Goal: Task Accomplishment & Management: Use online tool/utility

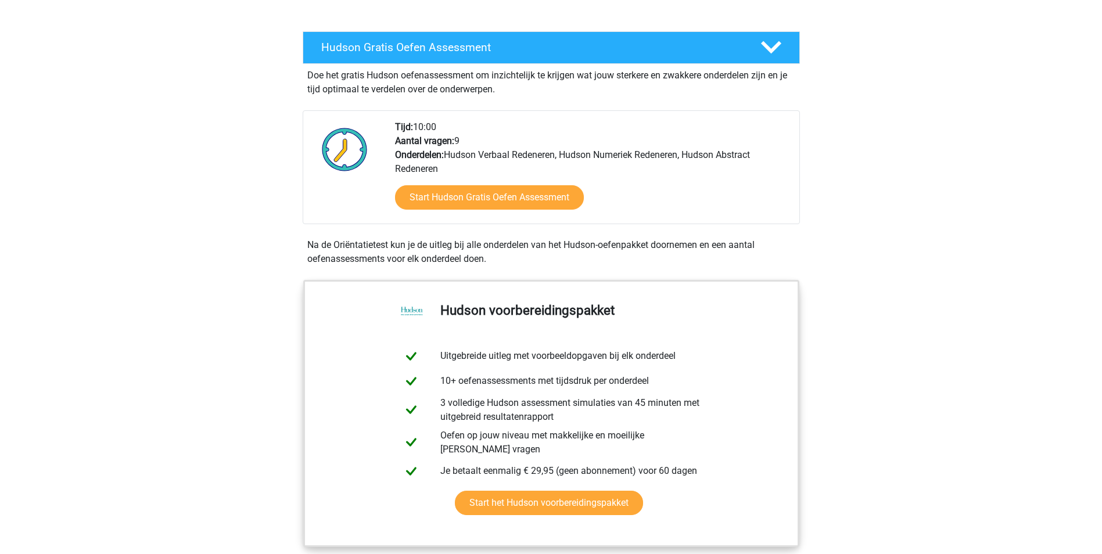
scroll to position [189, 0]
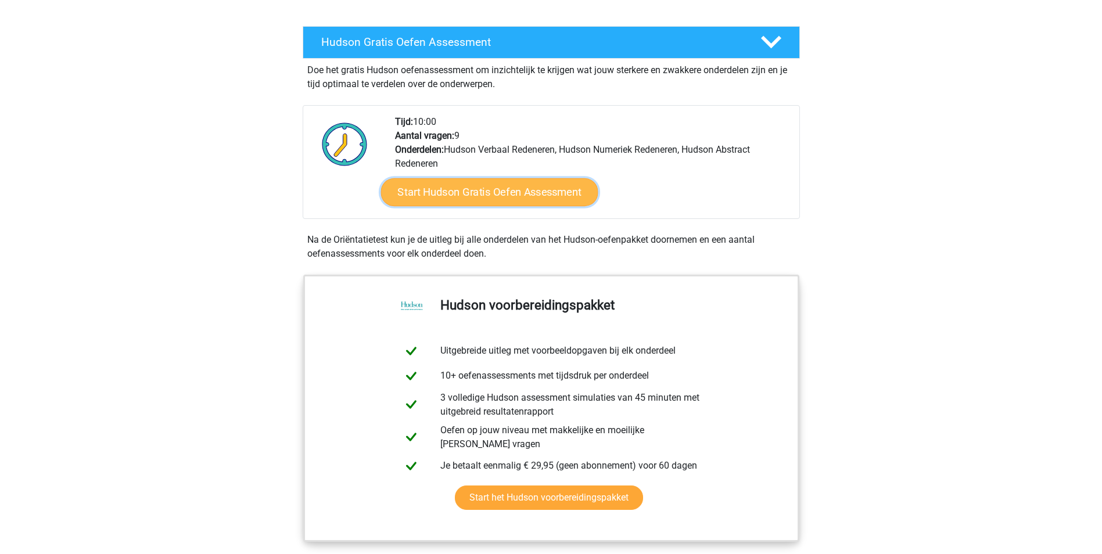
click at [506, 198] on link "Start Hudson Gratis Oefen Assessment" at bounding box center [489, 192] width 217 height 28
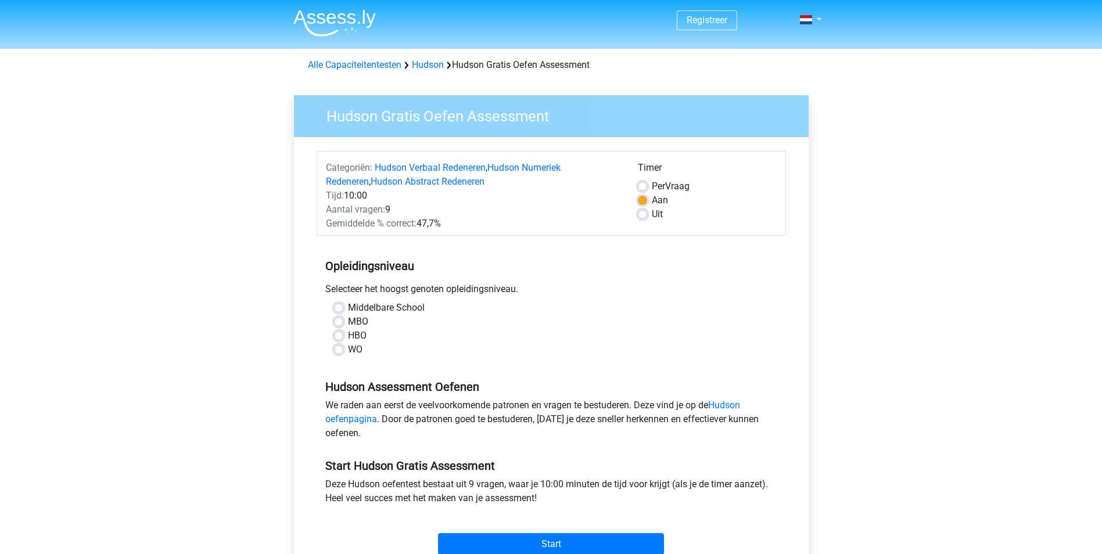
click at [345, 348] on div "WO" at bounding box center [551, 350] width 435 height 14
click at [348, 338] on label "HBO" at bounding box center [357, 336] width 19 height 14
click at [341, 338] on input "HBO" at bounding box center [338, 335] width 9 height 12
radio input "true"
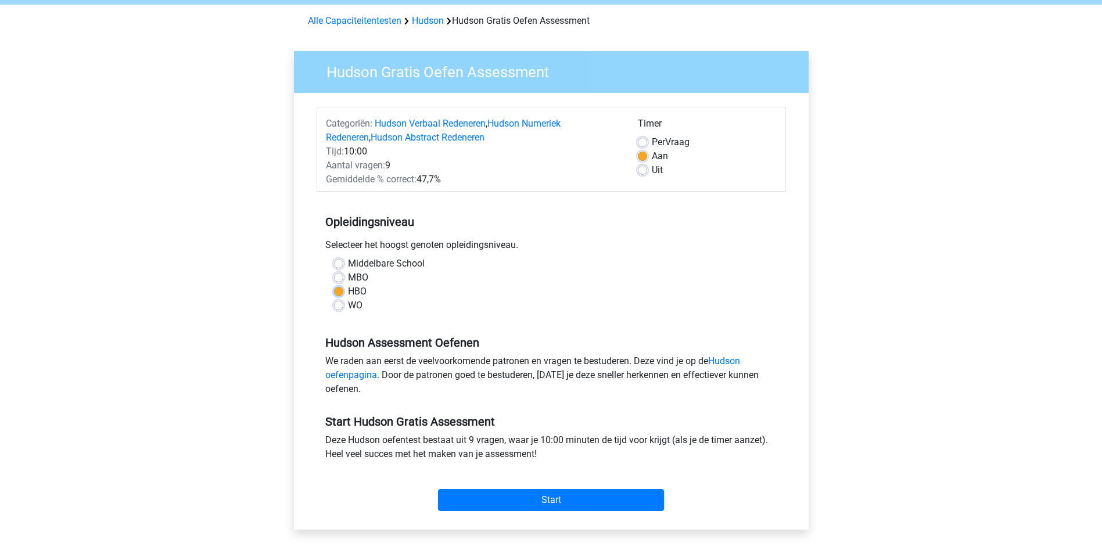
scroll to position [203, 0]
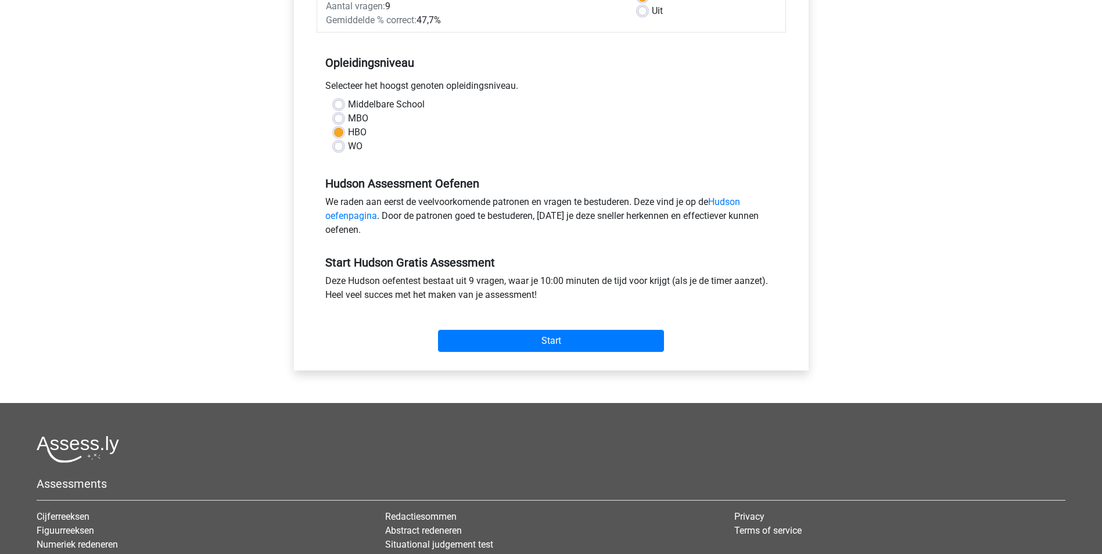
click at [348, 149] on label "WO" at bounding box center [355, 146] width 15 height 14
click at [336, 149] on input "WO" at bounding box center [338, 145] width 9 height 12
radio input "true"
click at [513, 343] on input "Start" at bounding box center [551, 341] width 226 height 22
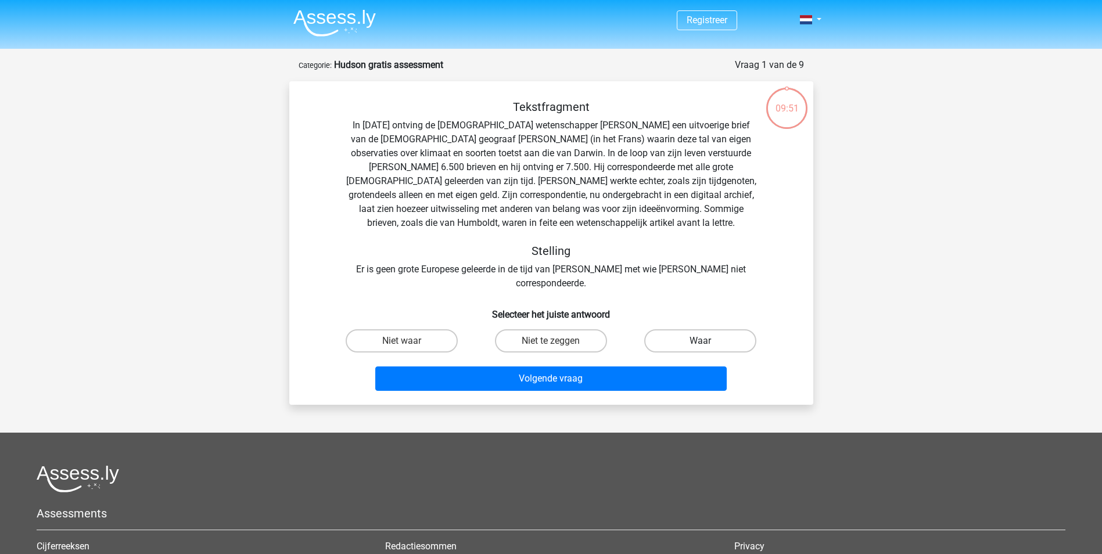
click at [725, 330] on label "Waar" at bounding box center [701, 341] width 112 height 23
click at [708, 341] on input "Waar" at bounding box center [705, 345] width 8 height 8
radio input "true"
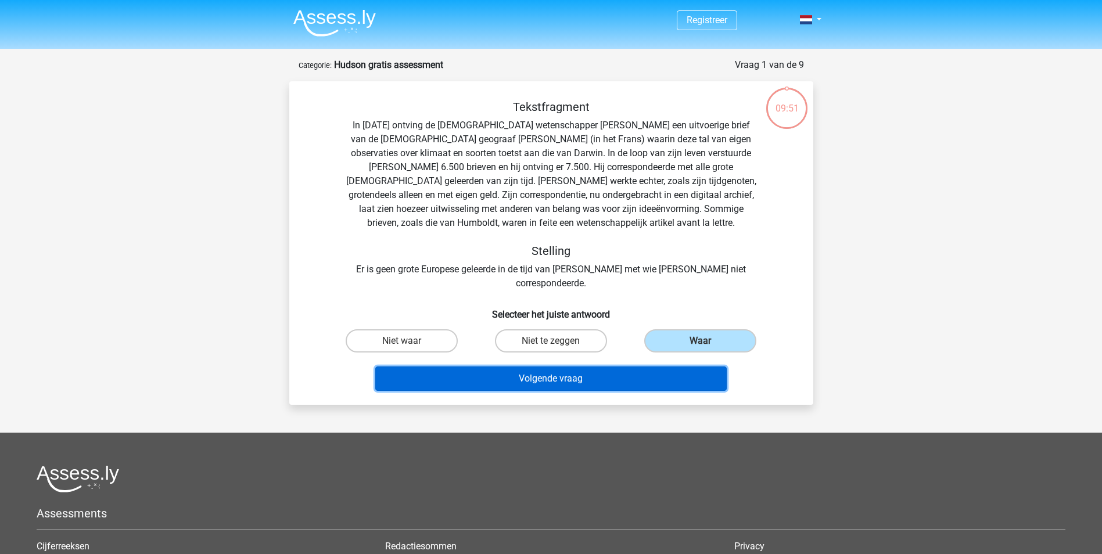
click at [698, 367] on button "Volgende vraag" at bounding box center [551, 379] width 352 height 24
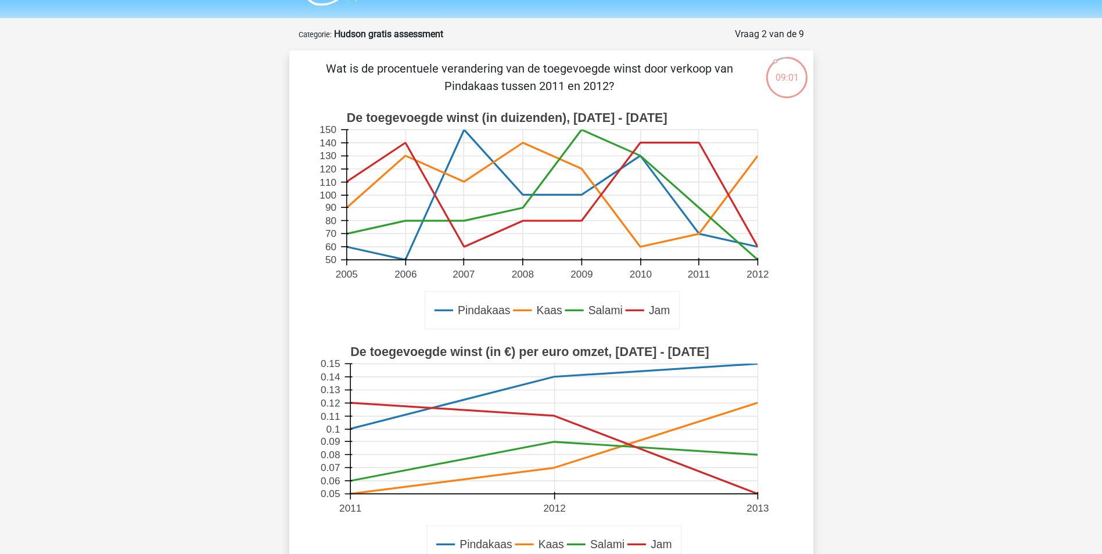
scroll to position [29, 0]
